Goal: Use online tool/utility: Utilize a website feature to perform a specific function

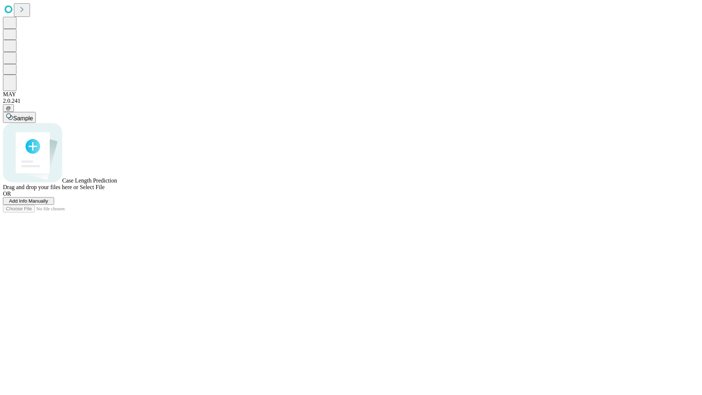
click at [105, 190] on span "Select File" at bounding box center [92, 187] width 25 height 6
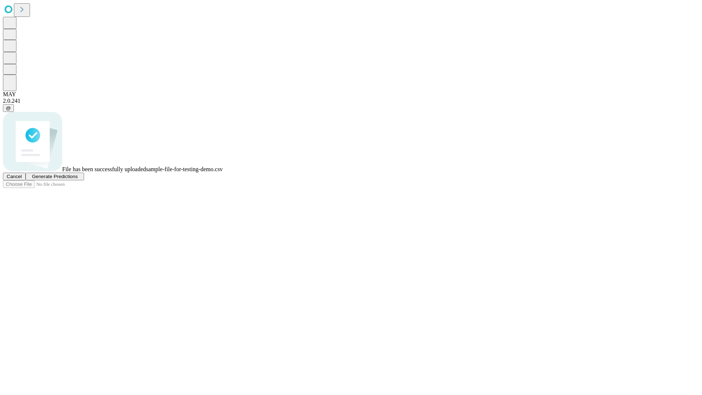
click at [77, 179] on span "Generate Predictions" at bounding box center [55, 176] width 46 height 5
